Goal: Use online tool/utility: Utilize a website feature to perform a specific function

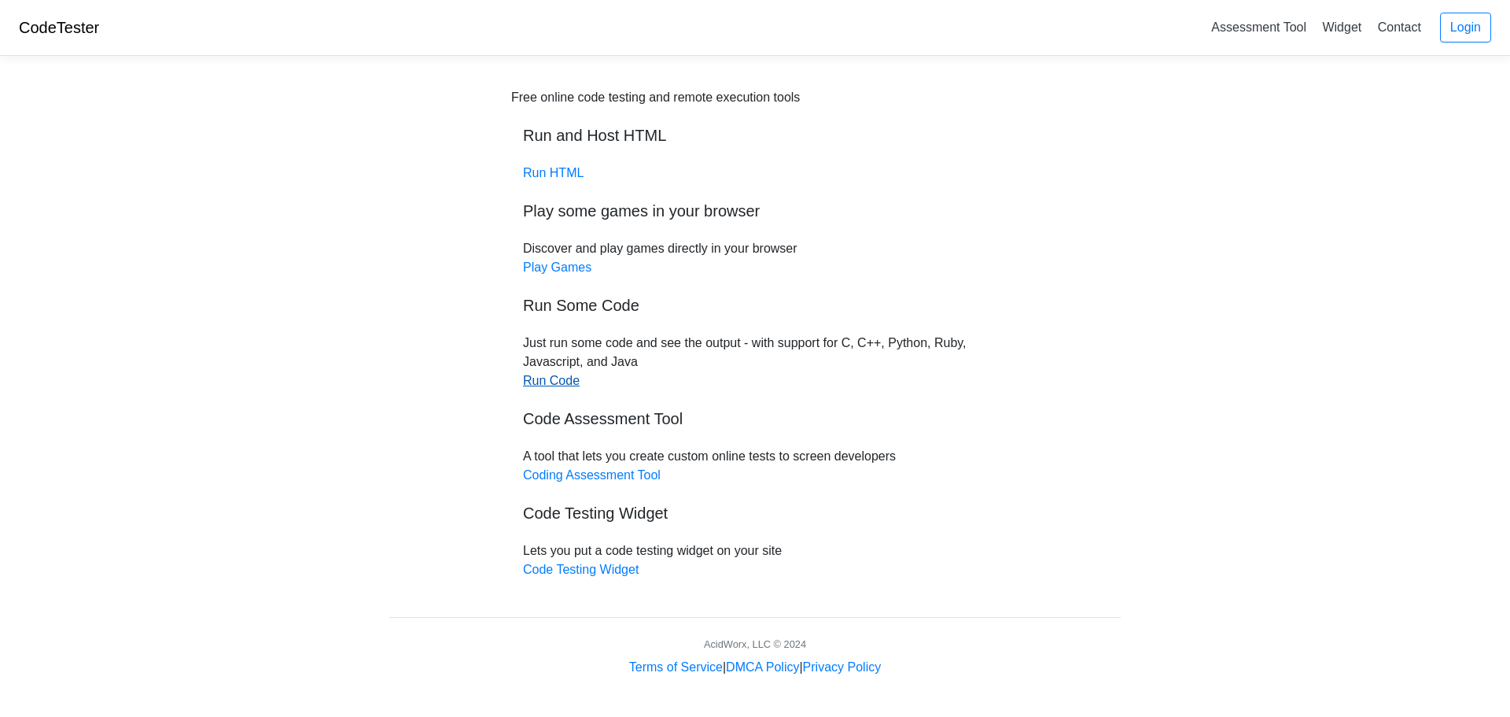
click at [553, 385] on link "Run Code" at bounding box center [551, 380] width 57 height 13
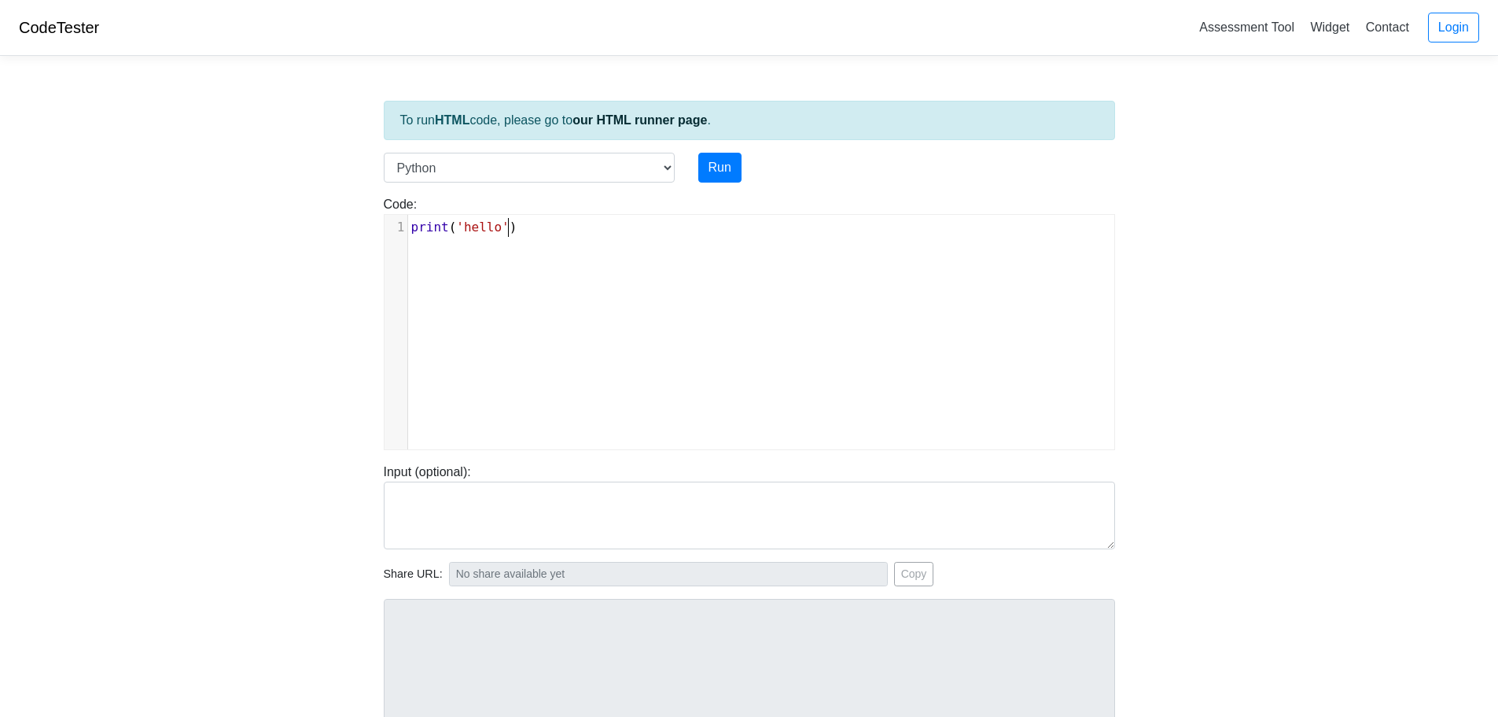
scroll to position [6, 0]
click at [542, 245] on div "xxxxxxxxxx 1 print ( 'hello' )" at bounding box center [762, 344] width 754 height 258
type textarea "print('hello')"
paste textarea
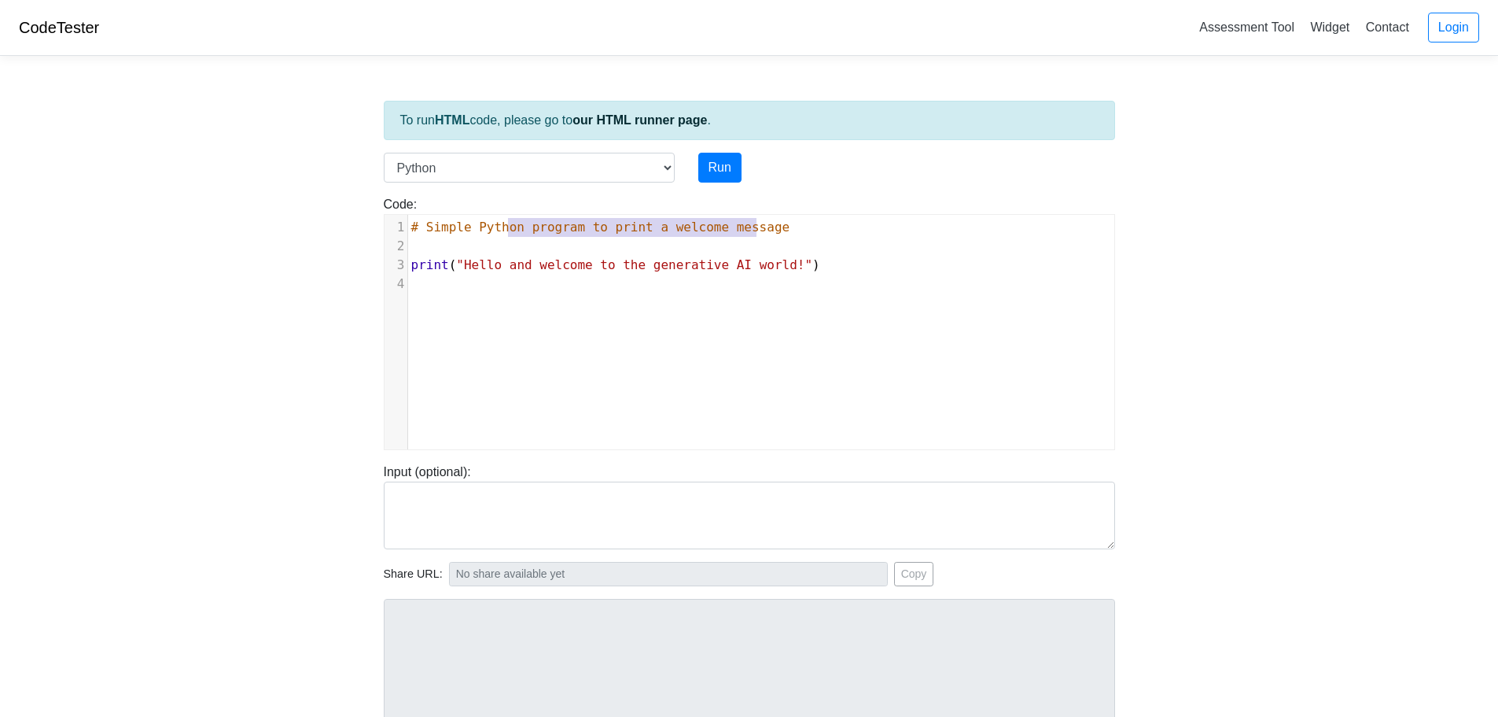
type textarea "# Simple Python program to print a welcome message"
drag, startPoint x: 607, startPoint y: 222, endPoint x: 394, endPoint y: 223, distance: 213.2
click at [408, 223] on div "1 # Simple Python program to print a welcome message" at bounding box center [767, 227] width 718 height 19
click at [727, 166] on button "Run" at bounding box center [720, 168] width 43 height 30
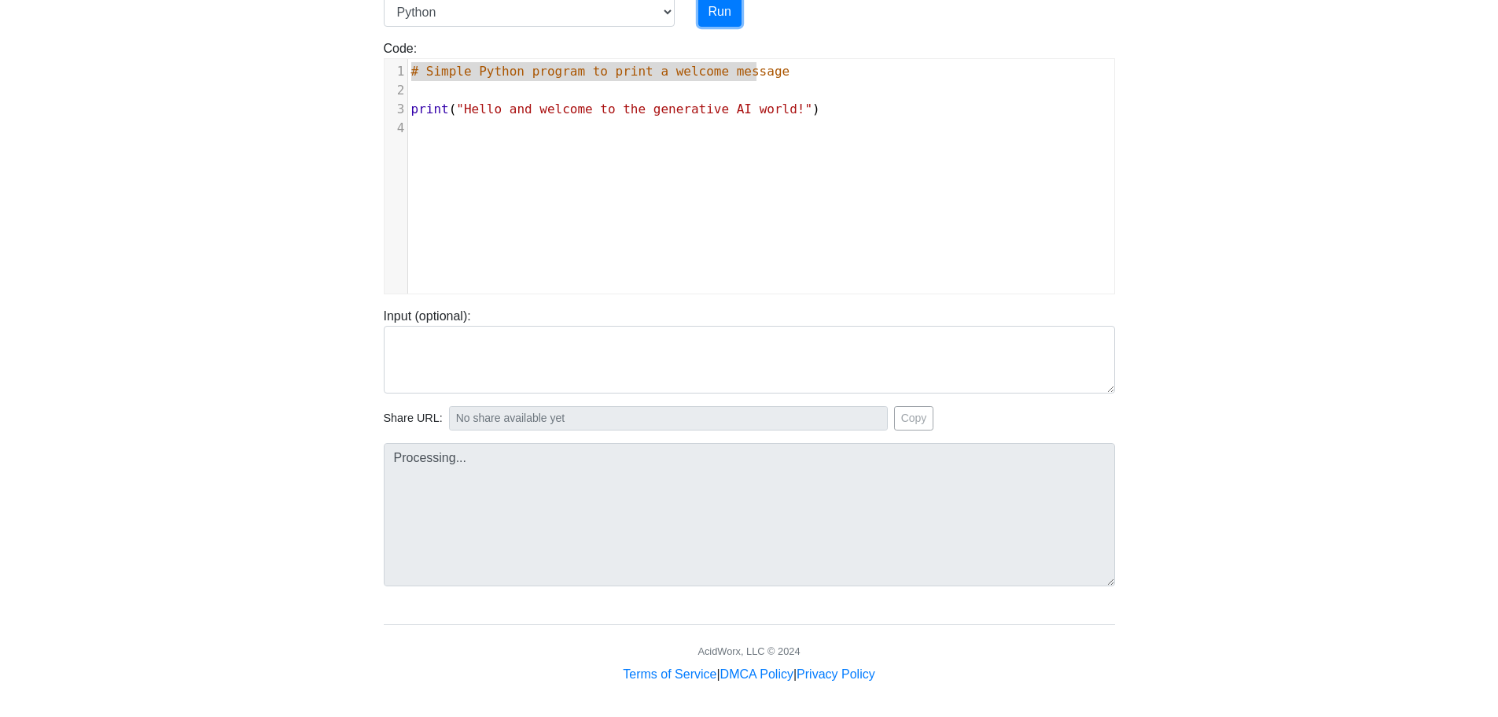
scroll to position [160, 0]
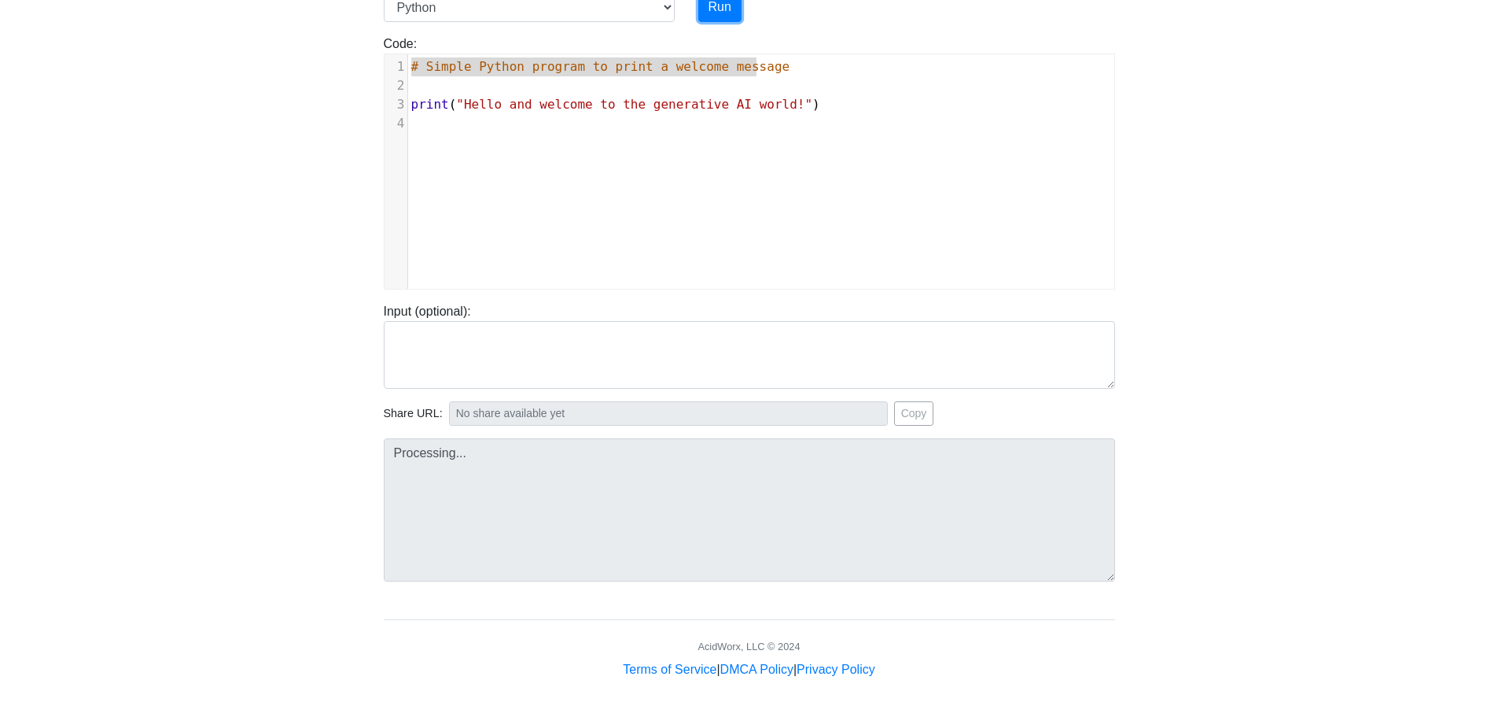
type input "[URL][DOMAIN_NAME]"
type textarea "Stdout: Hello and welcome to the generative AI world!"
